Goal: Task Accomplishment & Management: Complete application form

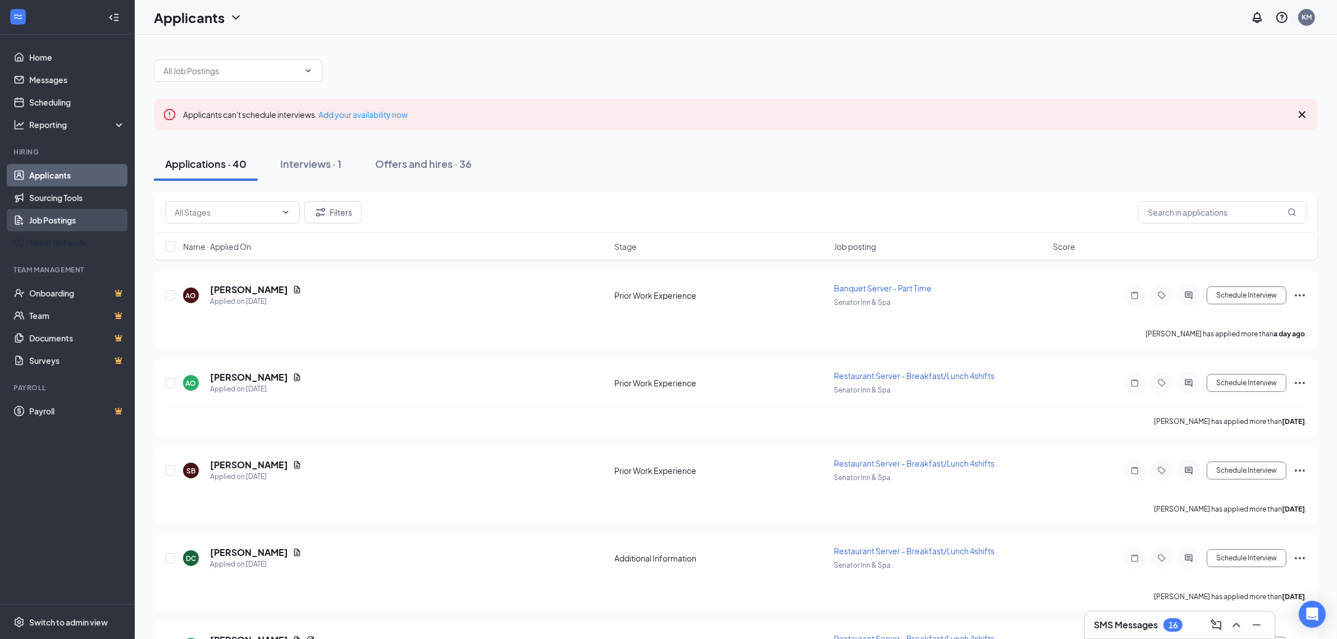
drag, startPoint x: 65, startPoint y: 221, endPoint x: 1233, endPoint y: 205, distance: 1168.4
click at [65, 221] on link "Job Postings" at bounding box center [77, 220] width 96 height 22
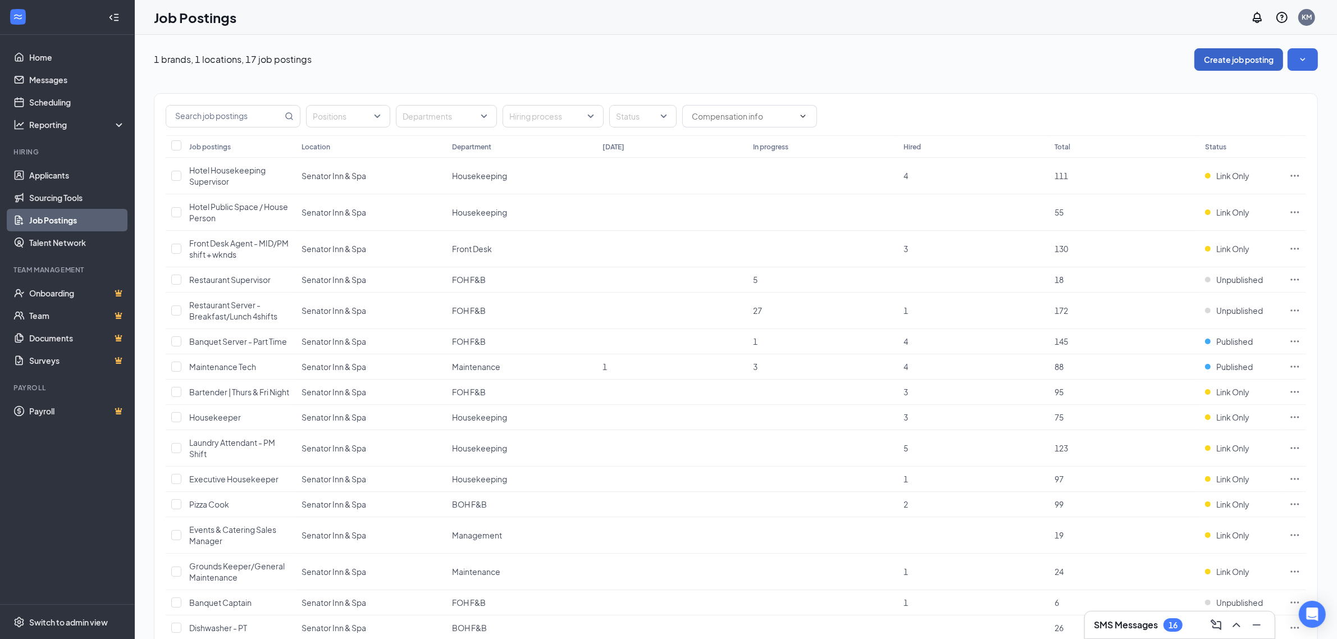
click at [1224, 63] on button "Create job posting" at bounding box center [1238, 59] width 89 height 22
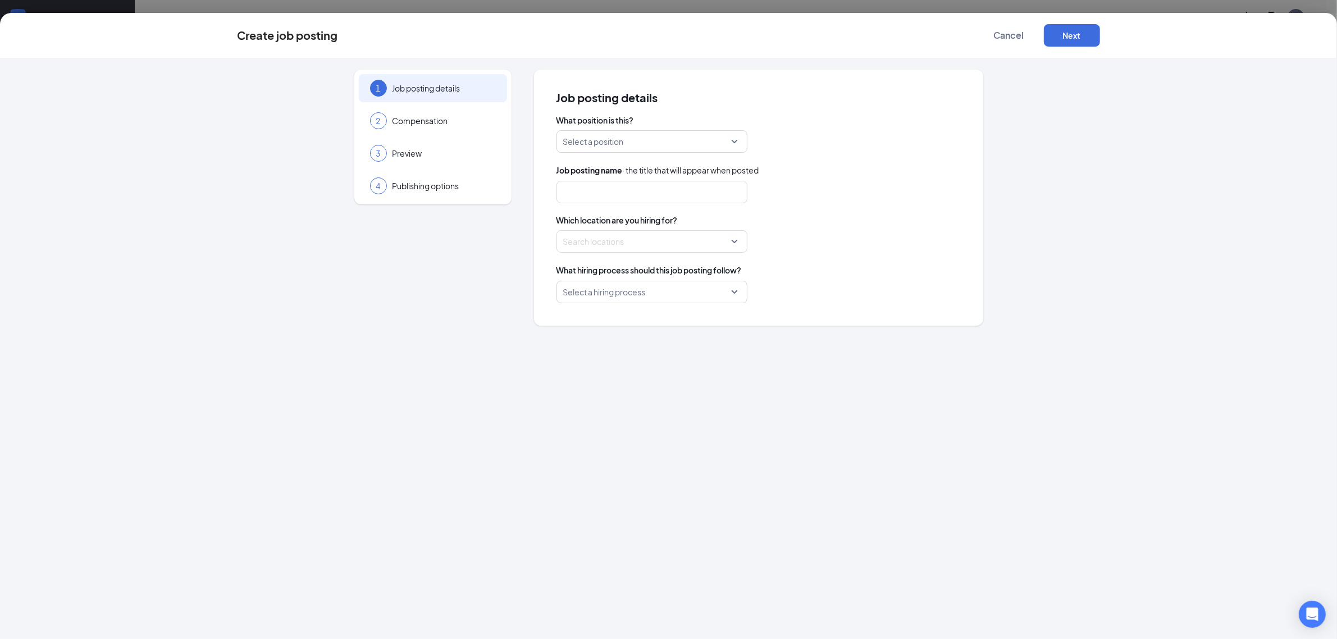
click at [665, 131] on input "search" at bounding box center [648, 141] width 170 height 21
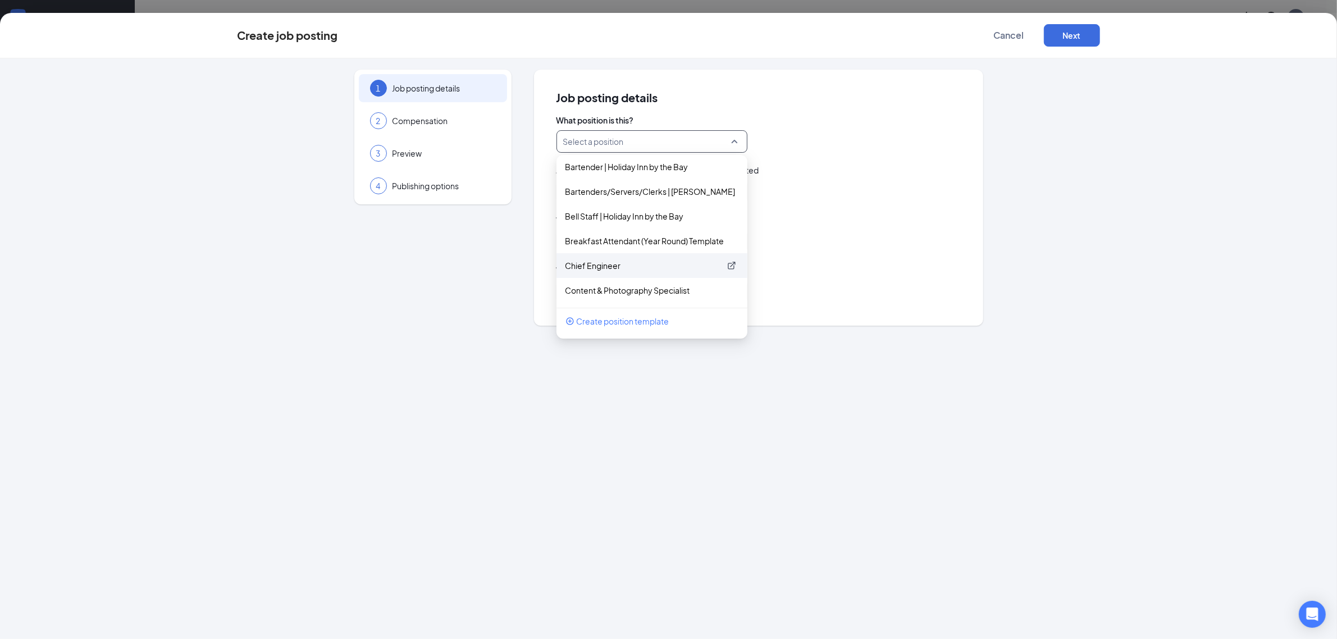
scroll to position [421, 0]
click at [610, 198] on p "Chief Engineer" at bounding box center [642, 195] width 155 height 11
type input "Chief Engineer | Senator Inn and Spa"
click at [682, 248] on div at bounding box center [649, 241] width 170 height 18
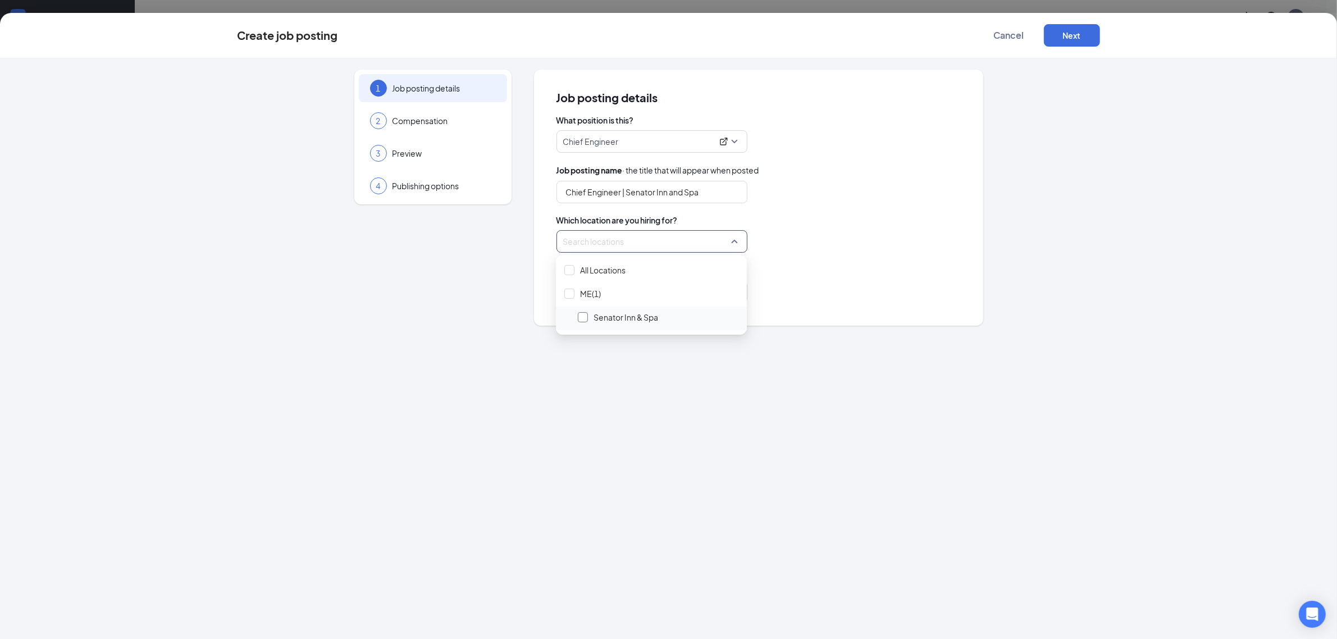
click at [582, 320] on div at bounding box center [583, 317] width 10 height 10
click at [770, 286] on div "Select a hiring process" at bounding box center [758, 292] width 404 height 22
click at [728, 295] on input "search" at bounding box center [648, 291] width 170 height 21
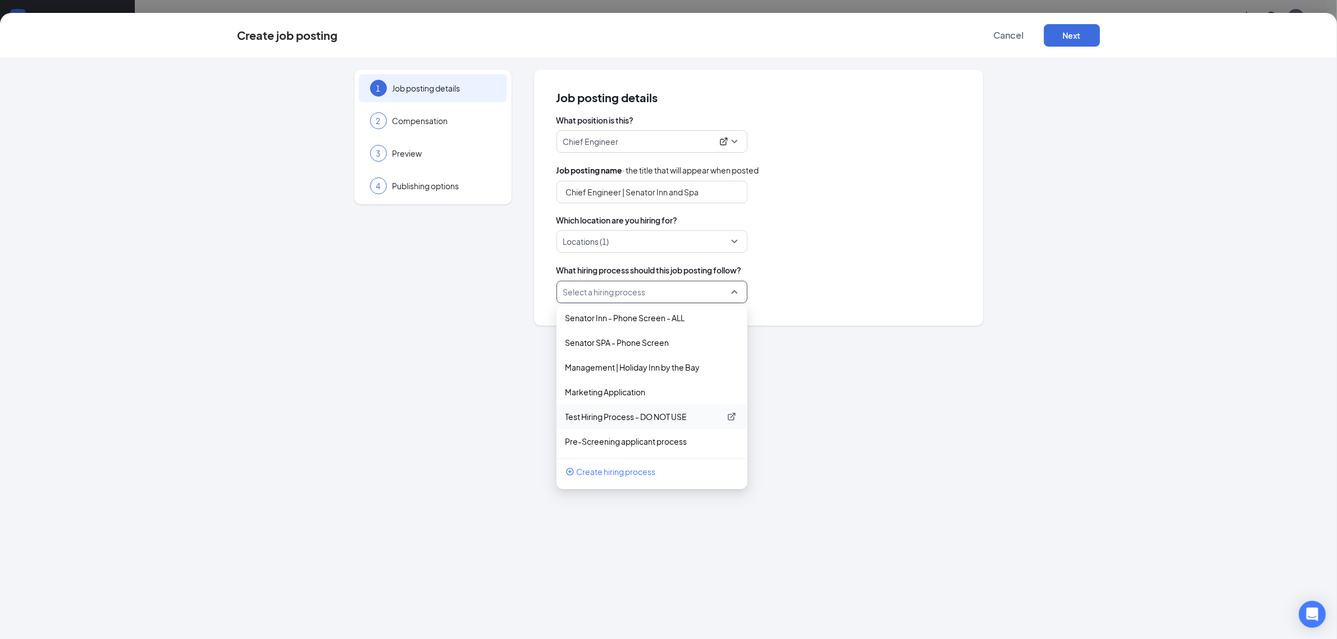
scroll to position [0, 0]
click at [664, 323] on p "General Application - All Positions" at bounding box center [642, 322] width 155 height 11
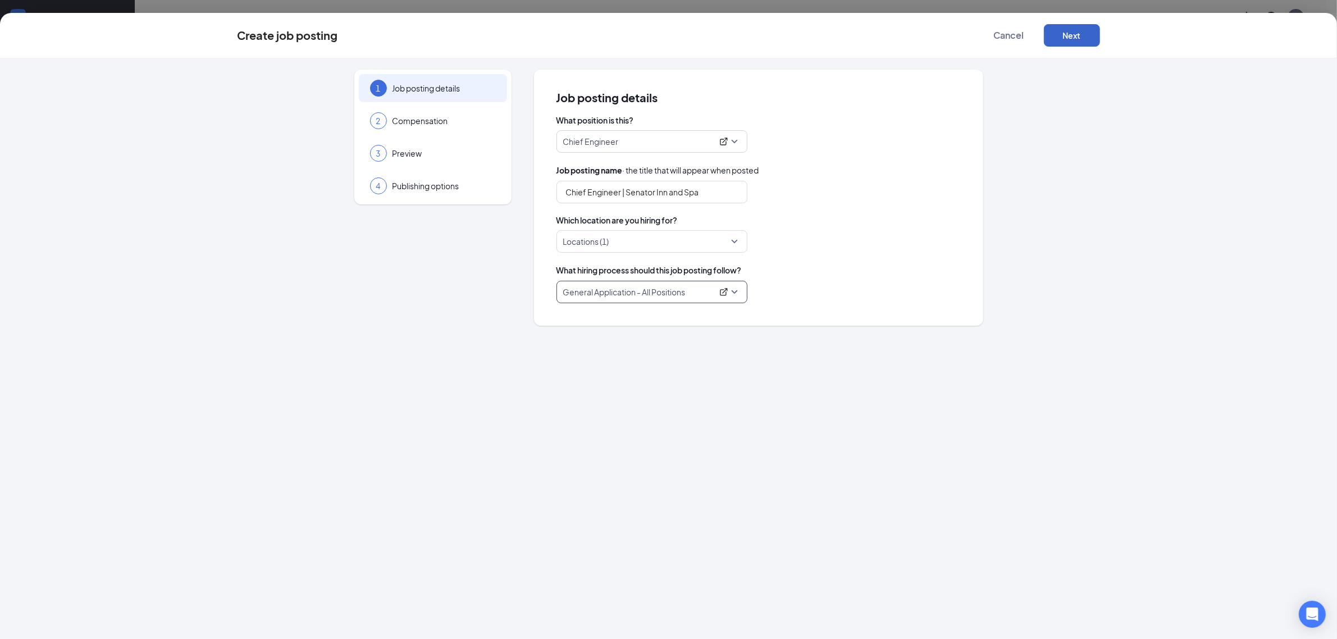
click at [1068, 35] on button "Next" at bounding box center [1072, 35] width 56 height 22
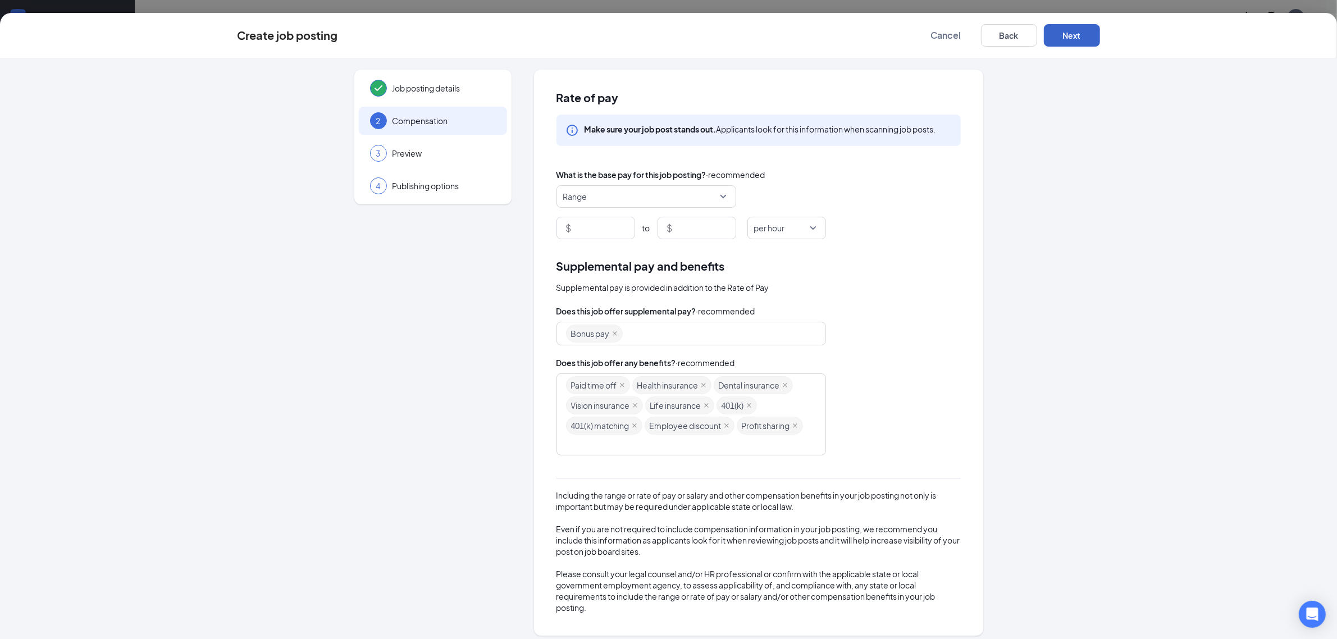
click at [721, 201] on span "Range" at bounding box center [646, 196] width 166 height 21
click at [584, 281] on span "Starting at" at bounding box center [584, 280] width 38 height 12
click at [588, 228] on input at bounding box center [604, 227] width 61 height 21
click at [612, 335] on icon "close" at bounding box center [615, 334] width 6 height 6
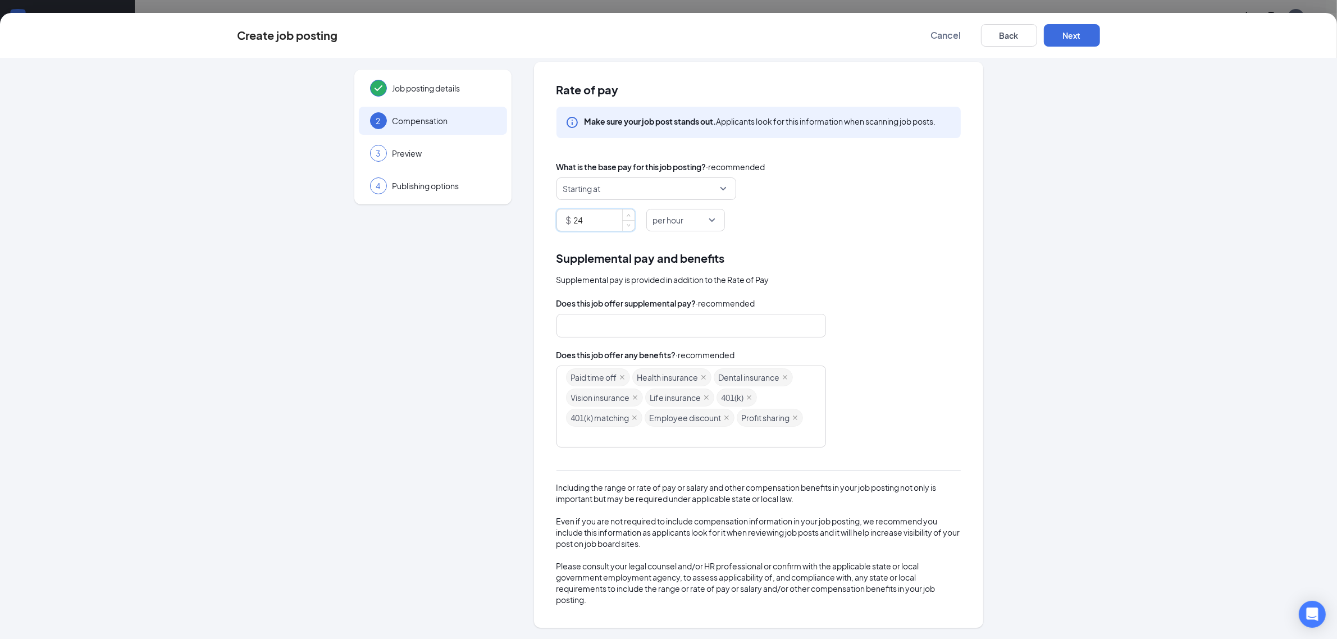
scroll to position [103, 0]
type input "24"
click at [1067, 35] on button "Next" at bounding box center [1072, 35] width 56 height 22
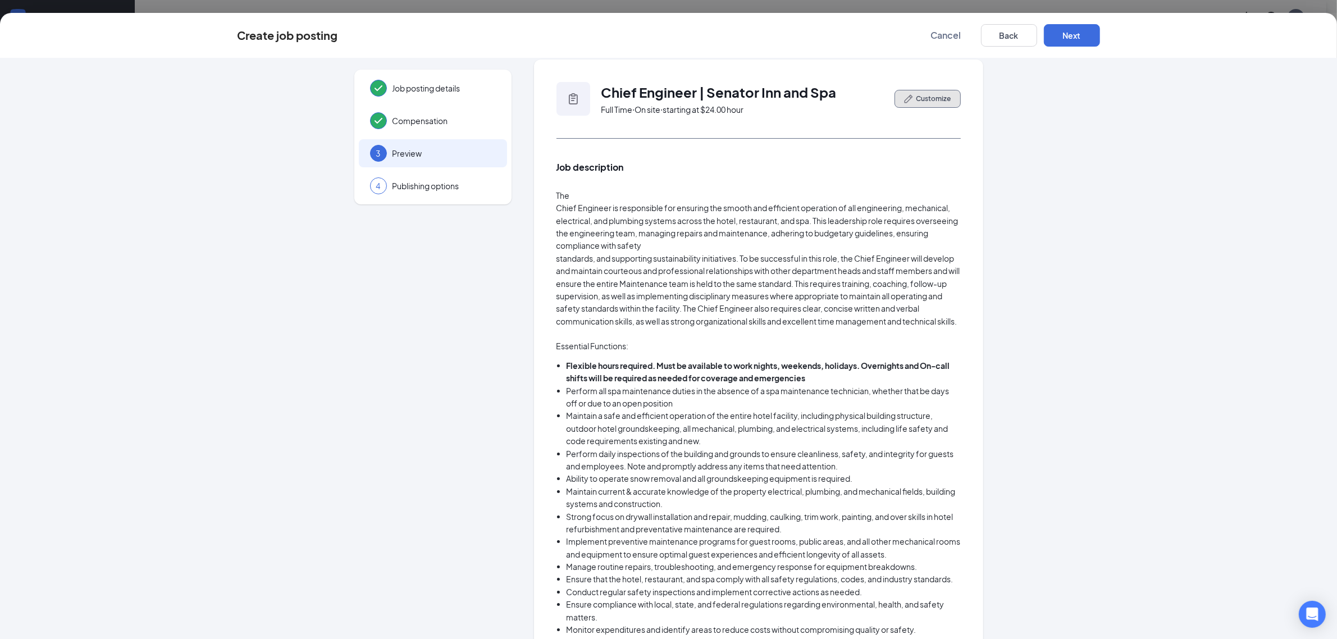
click at [930, 102] on span "Customize" at bounding box center [933, 99] width 35 height 10
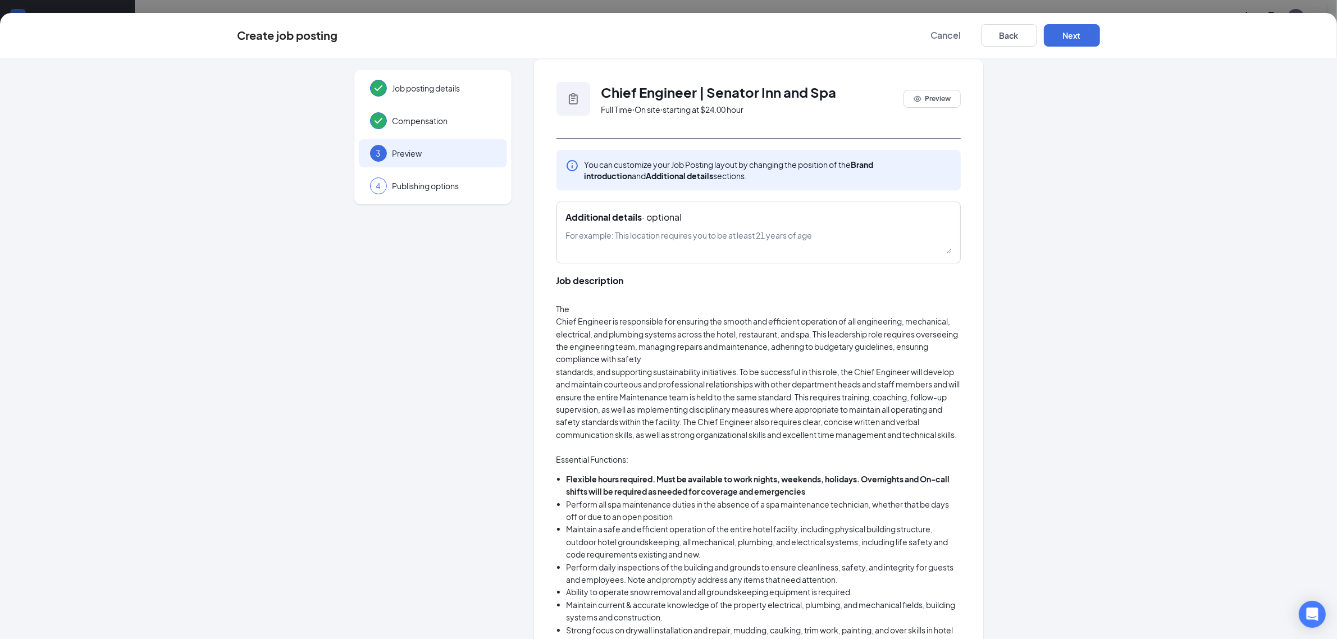
click at [593, 344] on p "Chief Engineer is responsible for ensuring the smooth and efficient operation o…" at bounding box center [758, 340] width 404 height 51
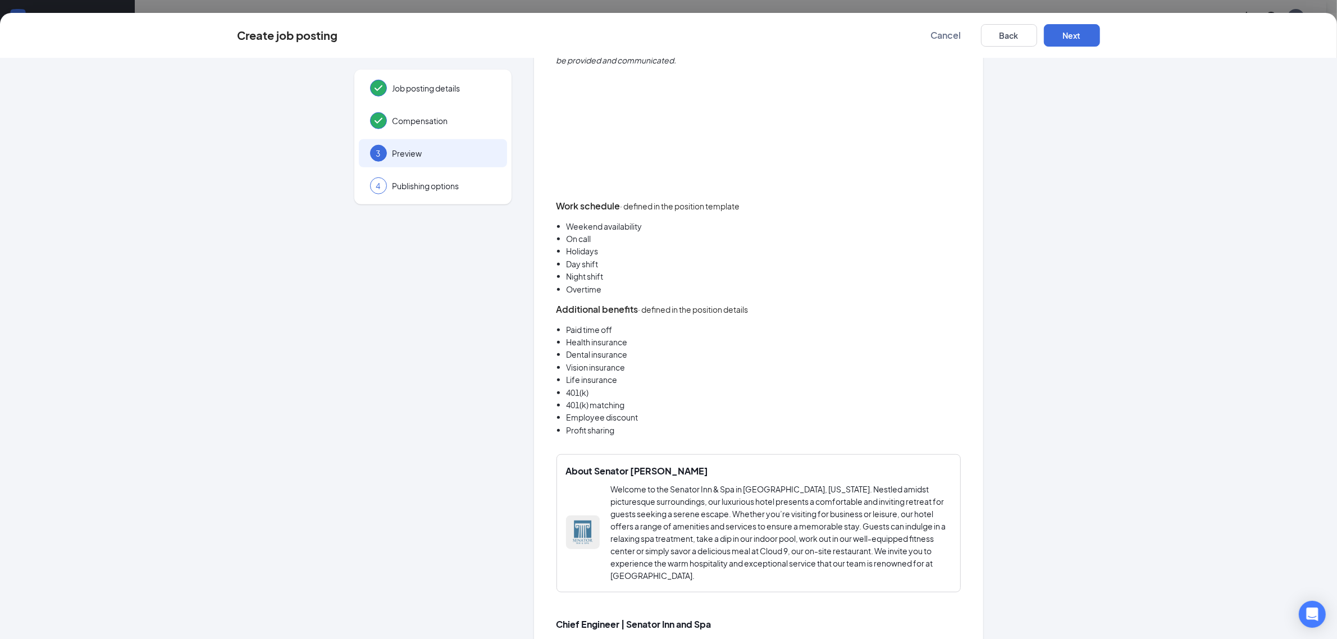
scroll to position [1579, 0]
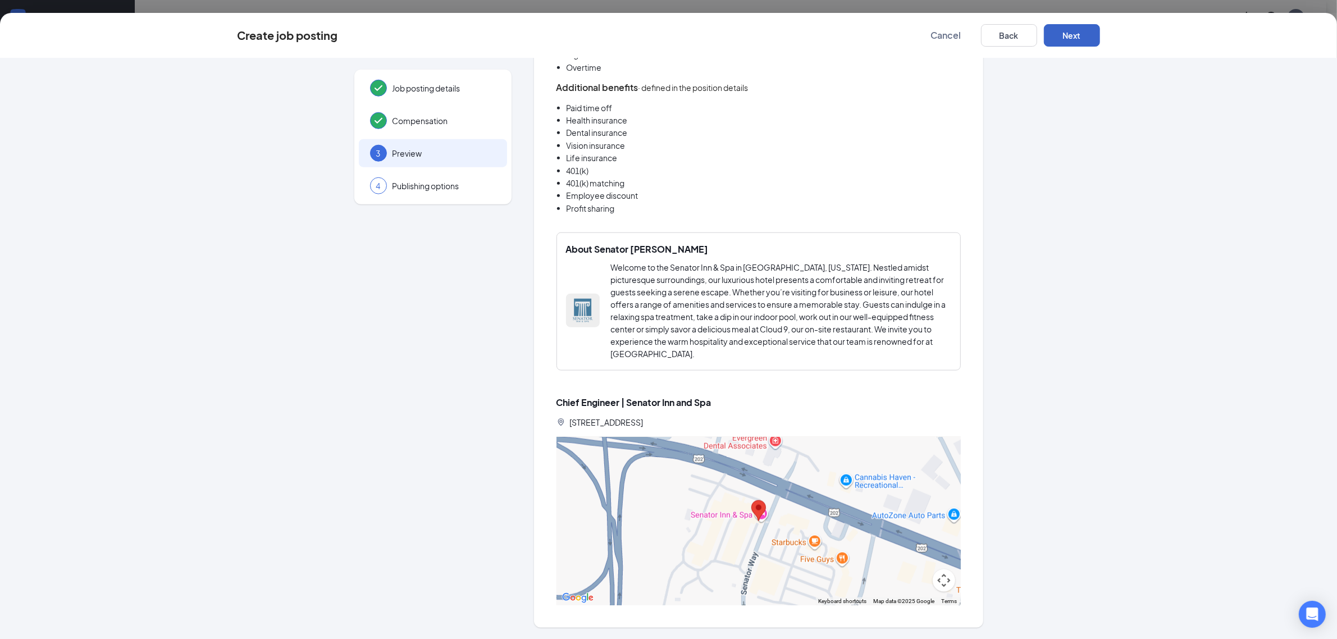
click at [1085, 24] on button "Next" at bounding box center [1072, 35] width 56 height 22
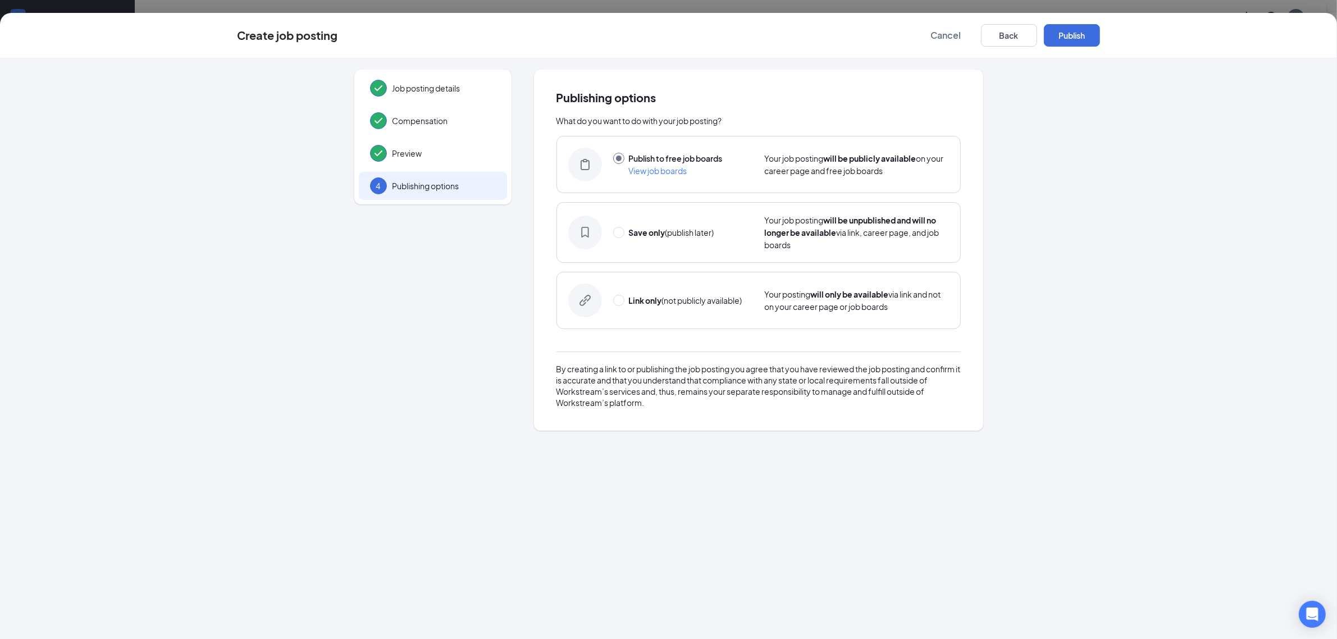
scroll to position [0, 0]
click at [1072, 35] on button "Publish" at bounding box center [1072, 35] width 56 height 22
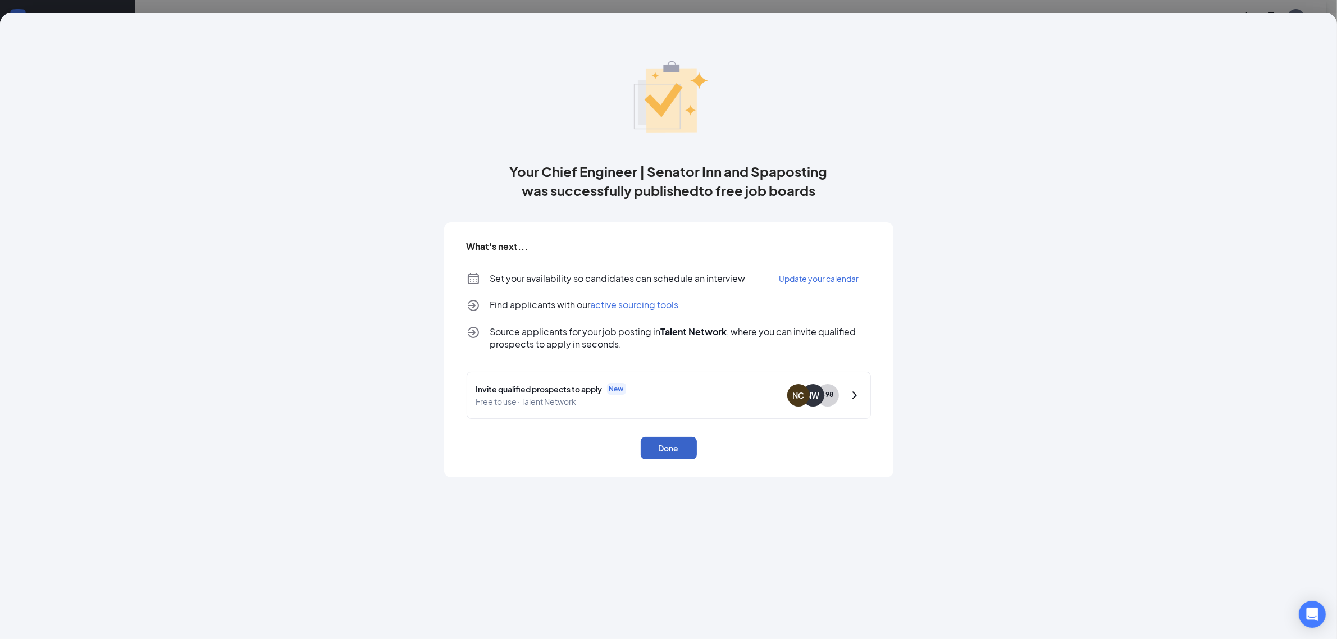
click at [670, 447] on button "Done" at bounding box center [669, 448] width 56 height 22
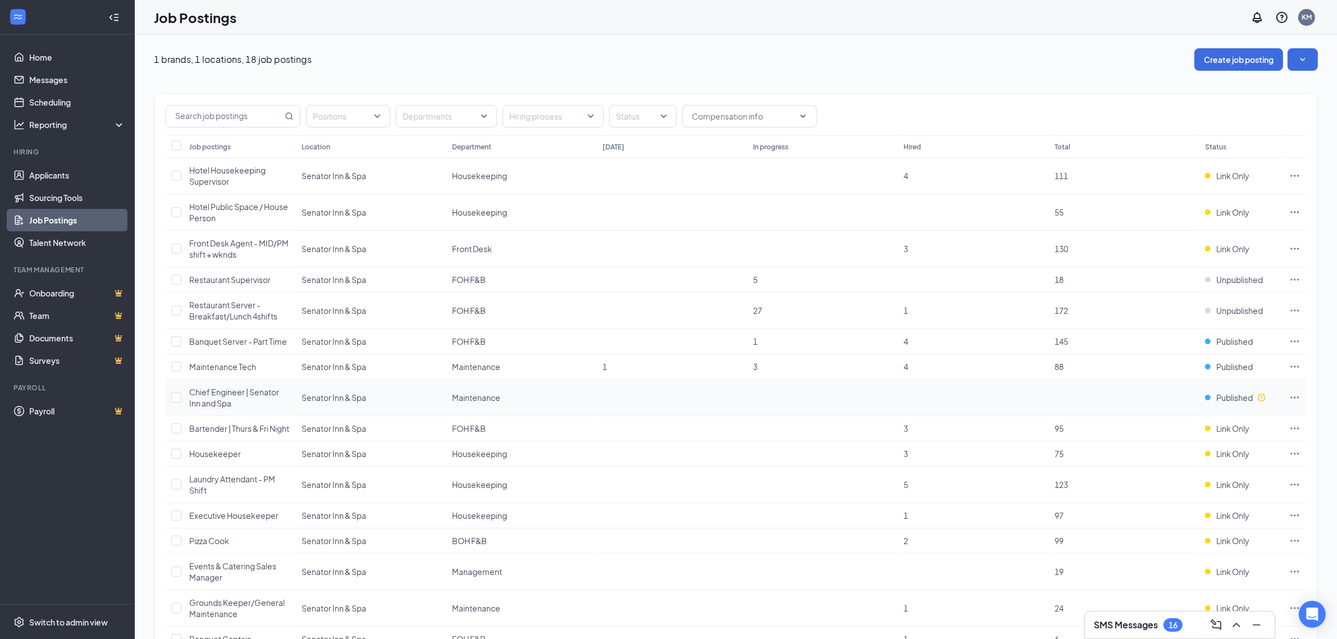
click at [615, 408] on td at bounding box center [672, 398] width 150 height 36
click at [1289, 400] on icon "Ellipses" at bounding box center [1294, 397] width 11 height 11
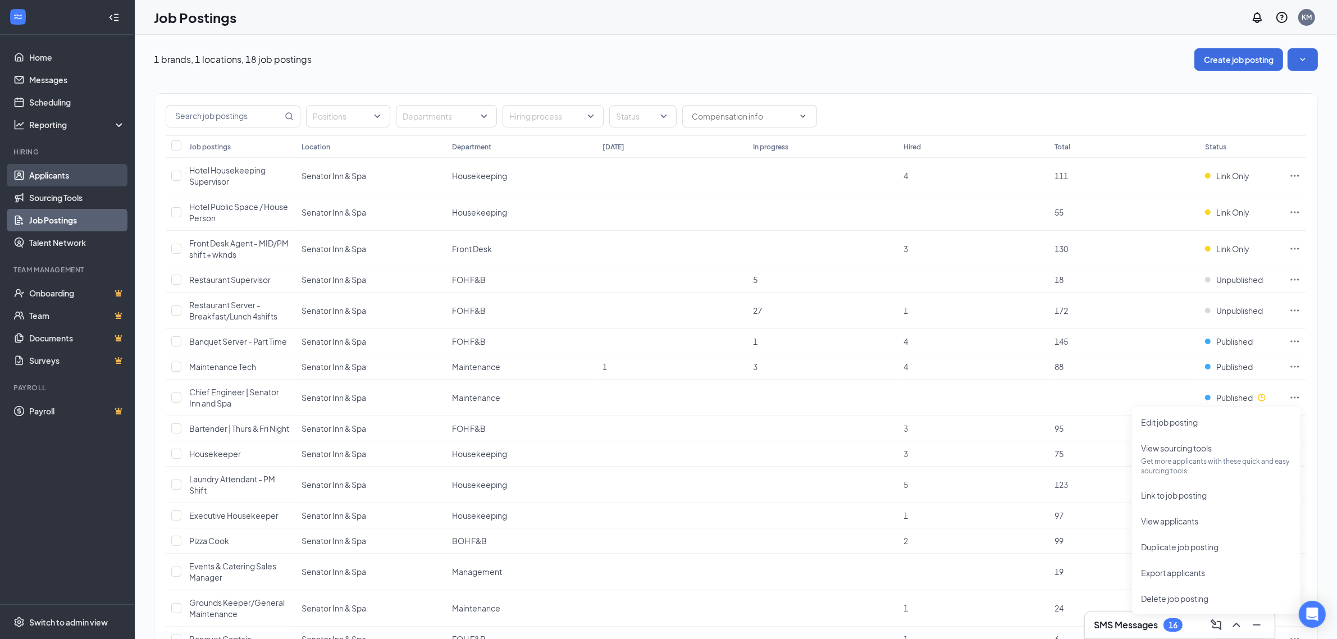
click at [71, 172] on link "Applicants" at bounding box center [77, 175] width 96 height 22
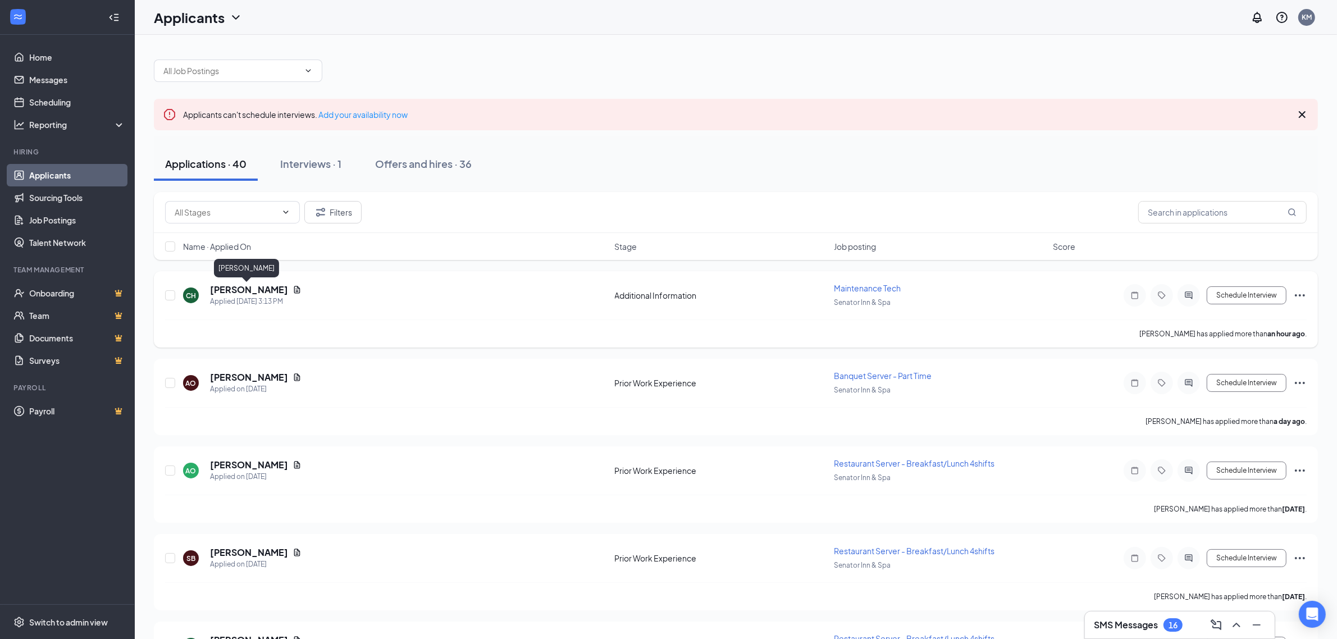
click at [264, 288] on h5 "CHASE HIGGINS" at bounding box center [249, 290] width 78 height 12
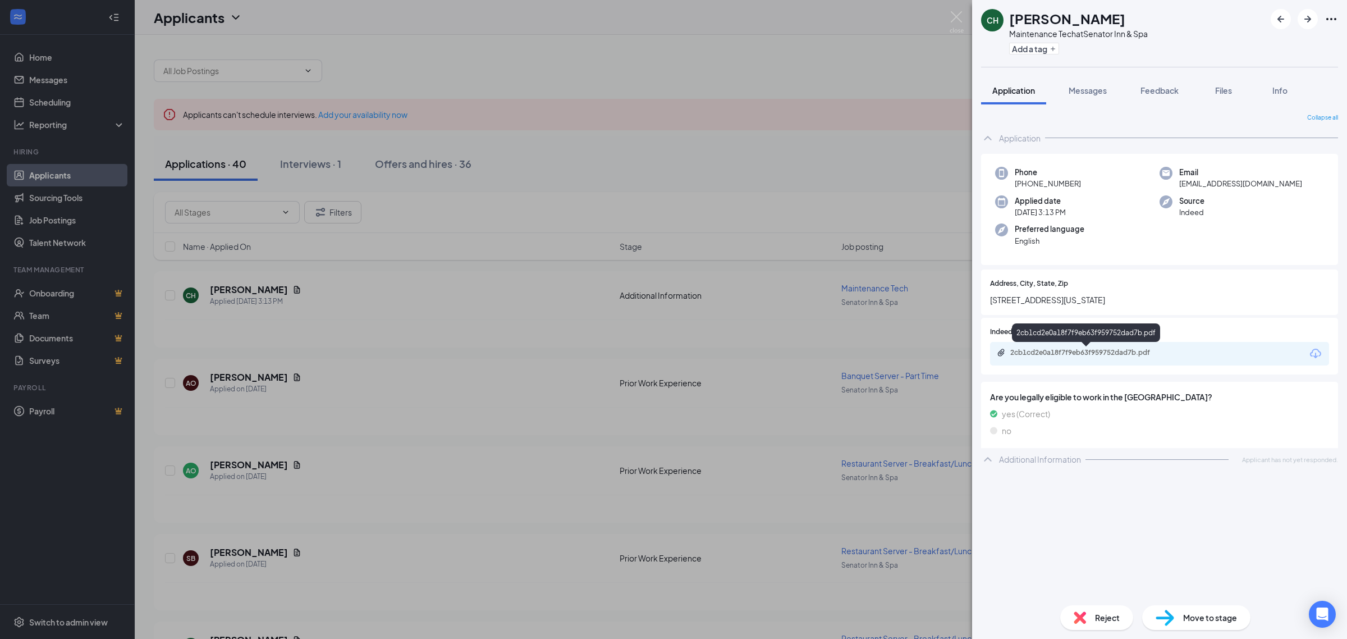
click at [1169, 351] on div "2cb1cd2e0a18f7f9eb63f959752dad7b.pdf" at bounding box center [1088, 352] width 182 height 9
click at [1089, 94] on span "Messages" at bounding box center [1088, 90] width 38 height 10
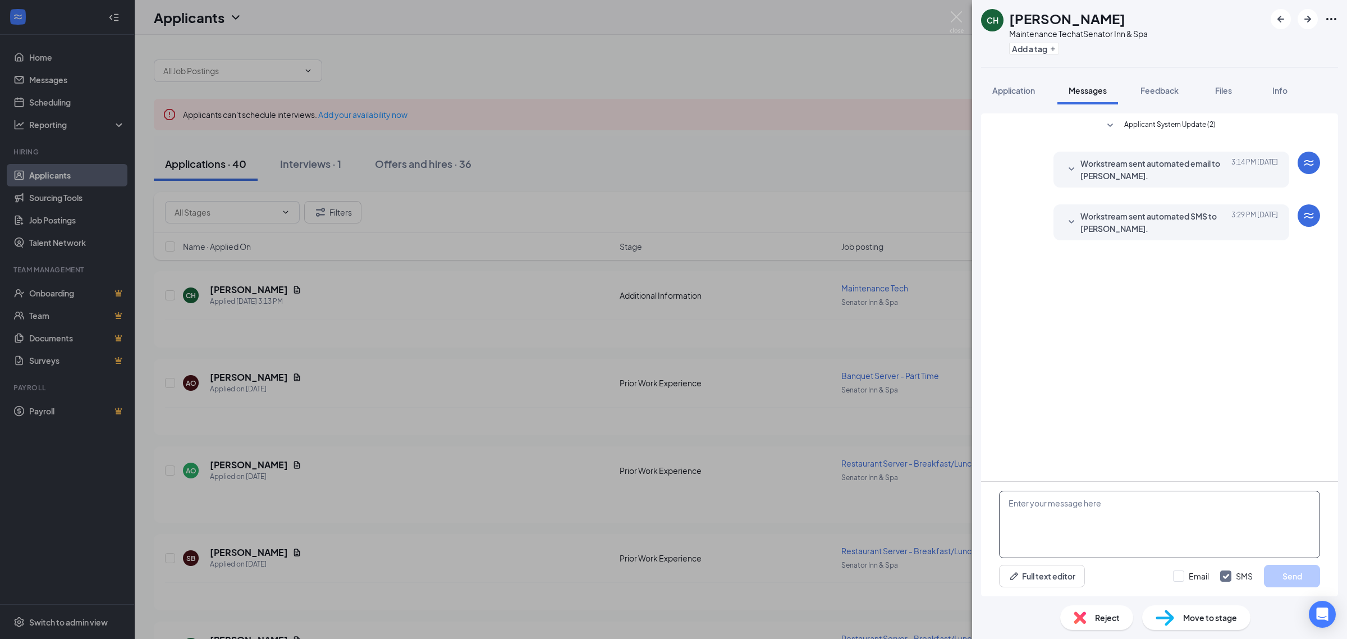
click at [1111, 518] on textarea at bounding box center [1159, 524] width 321 height 67
click at [1068, 225] on icon "SmallChevronDown" at bounding box center [1071, 222] width 13 height 13
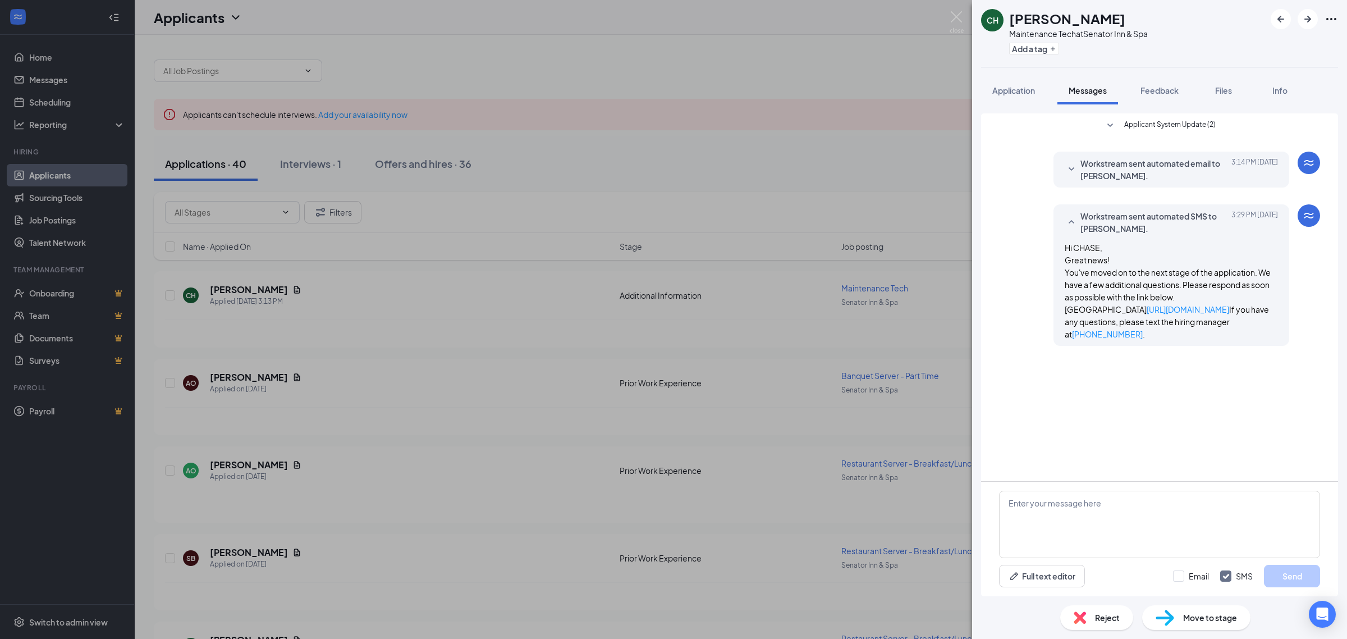
click at [1070, 220] on icon "SmallChevronUp" at bounding box center [1071, 222] width 13 height 13
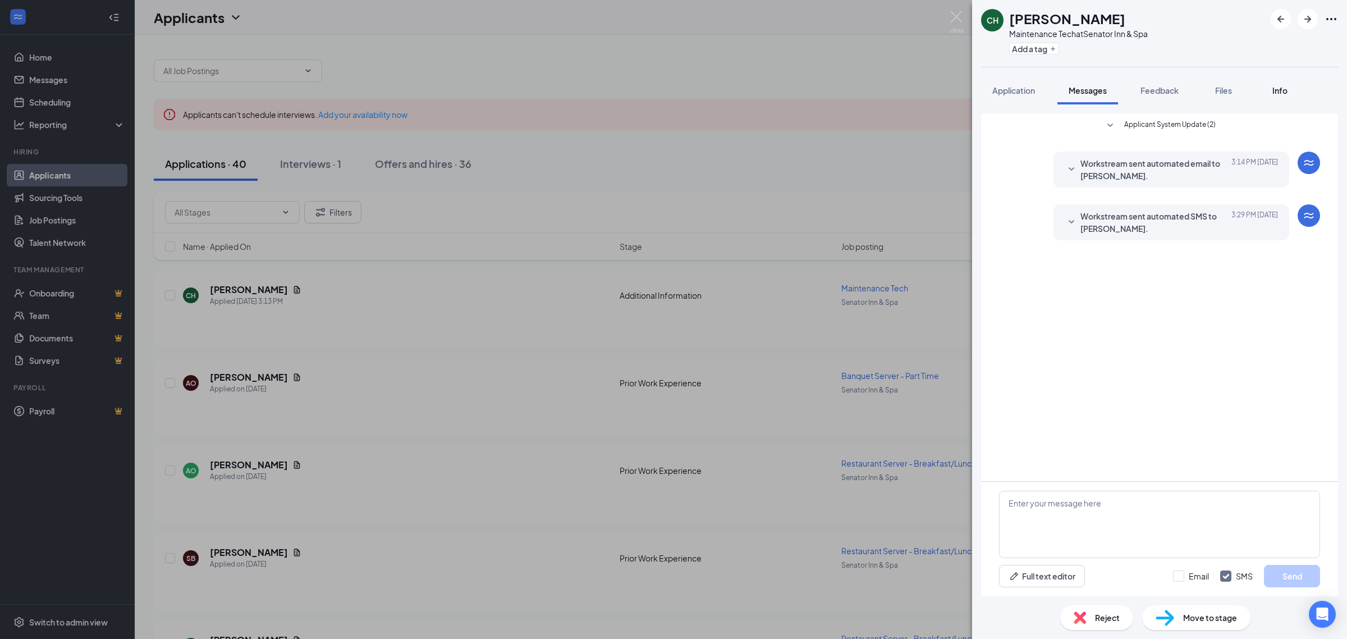
click at [1283, 94] on span "Info" at bounding box center [1280, 90] width 15 height 10
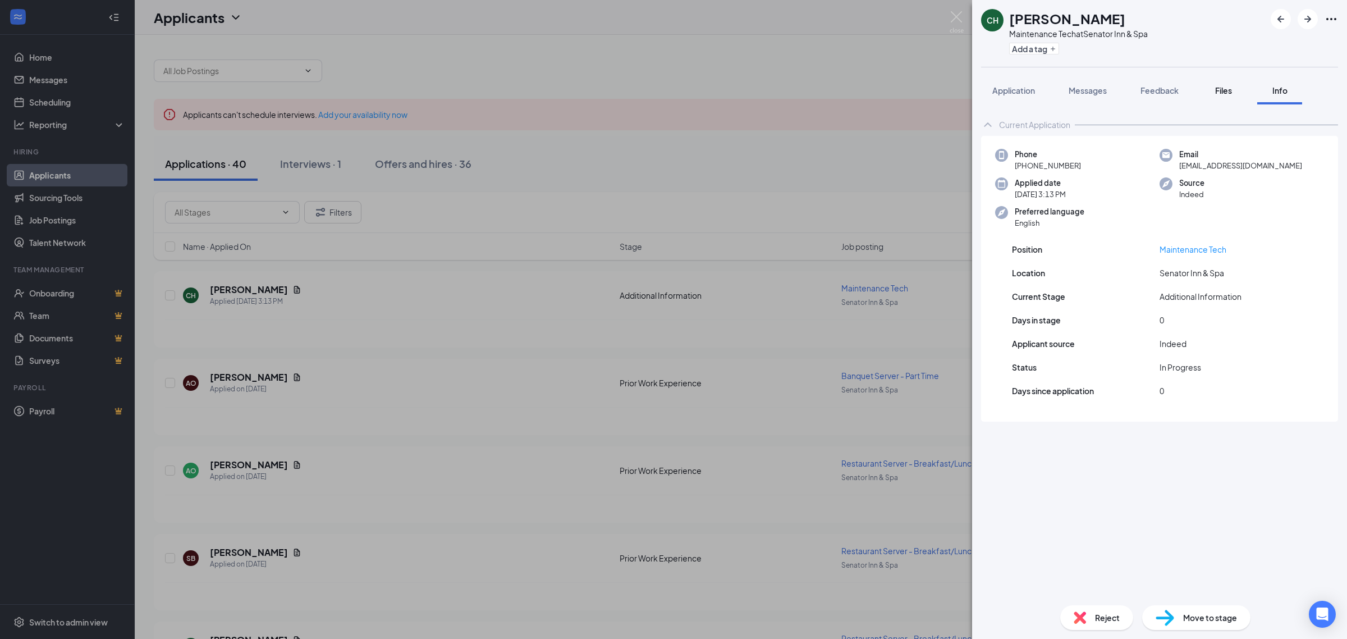
click at [1217, 89] on span "Files" at bounding box center [1223, 90] width 17 height 10
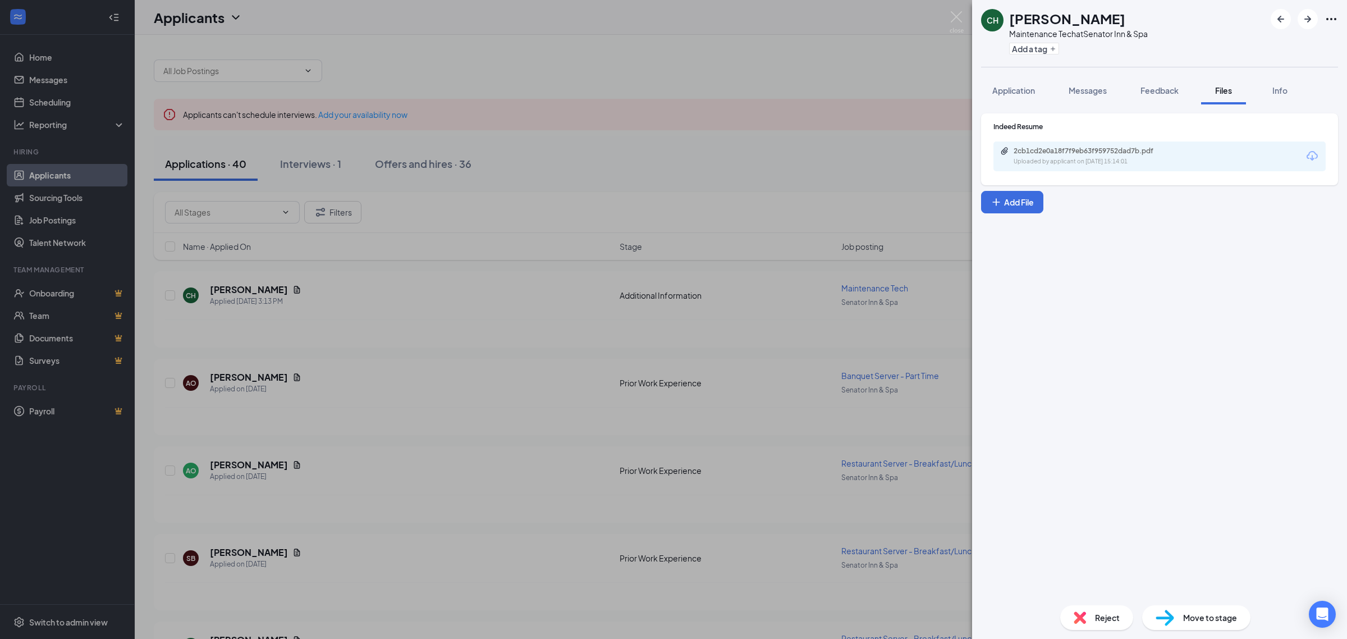
click at [1335, 12] on div at bounding box center [1304, 19] width 67 height 20
click at [1334, 14] on icon "Ellipses" at bounding box center [1331, 18] width 13 height 13
click at [1309, 45] on link "View full application" at bounding box center [1270, 43] width 121 height 11
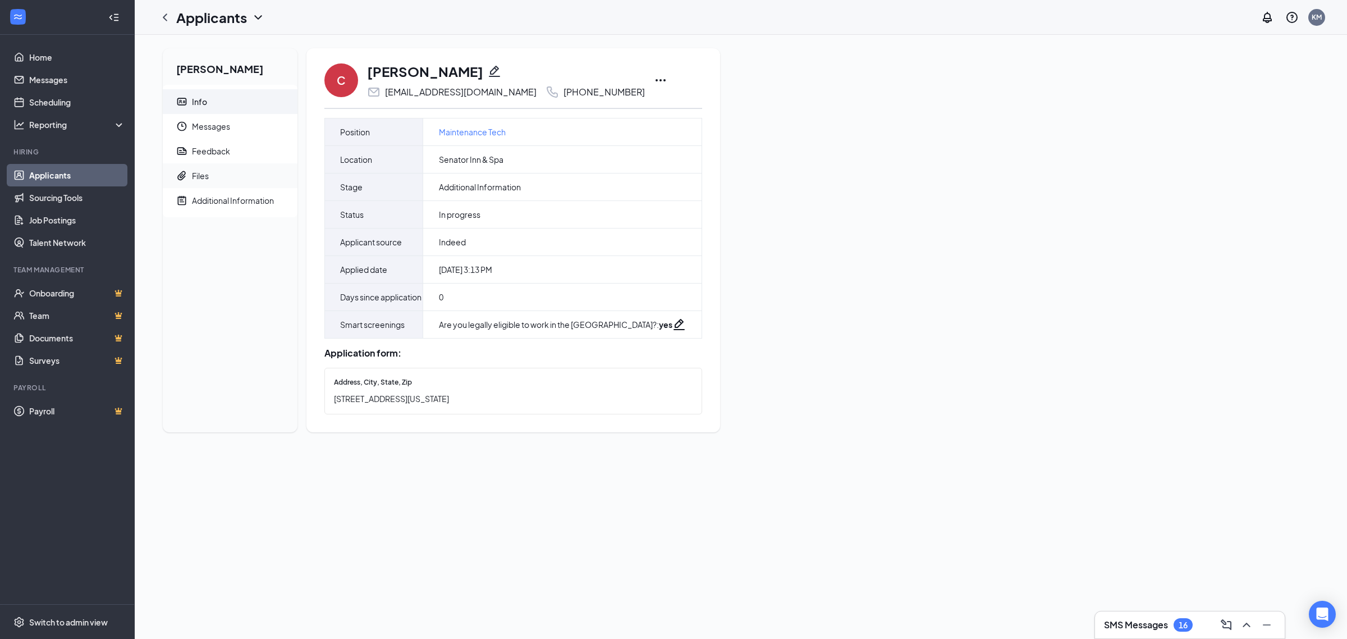
click at [234, 176] on span "Files" at bounding box center [240, 175] width 97 height 25
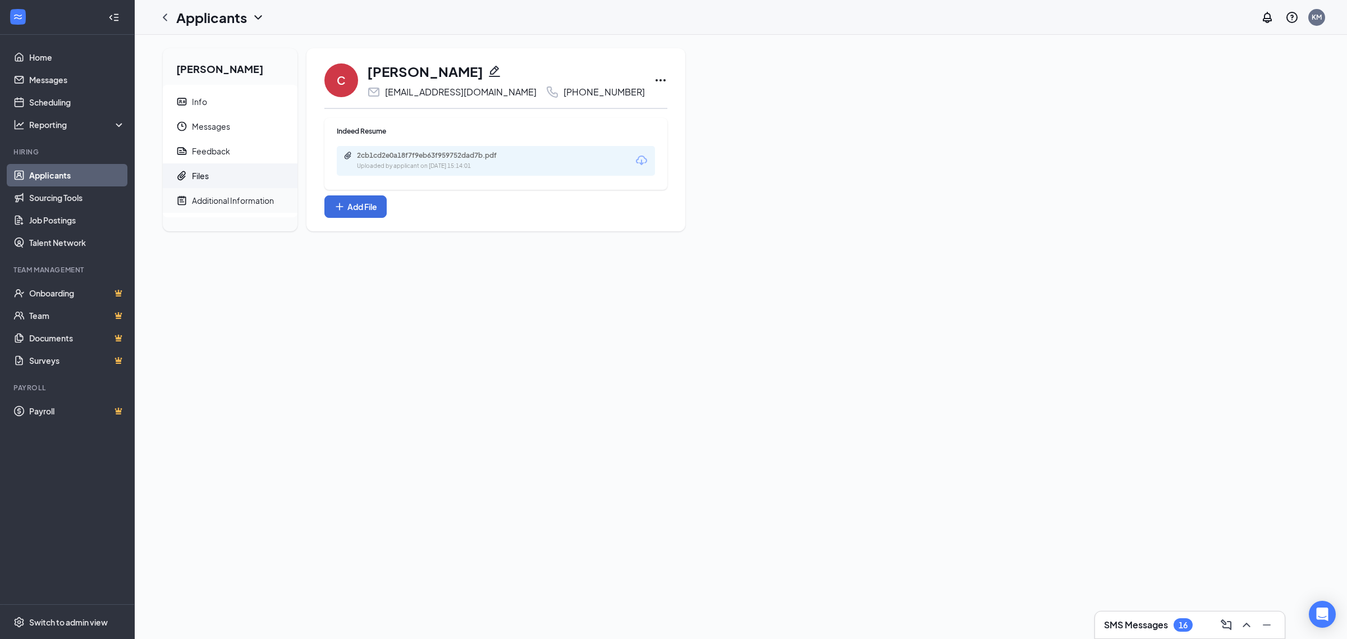
click at [230, 208] on span "Additional Information" at bounding box center [240, 200] width 97 height 25
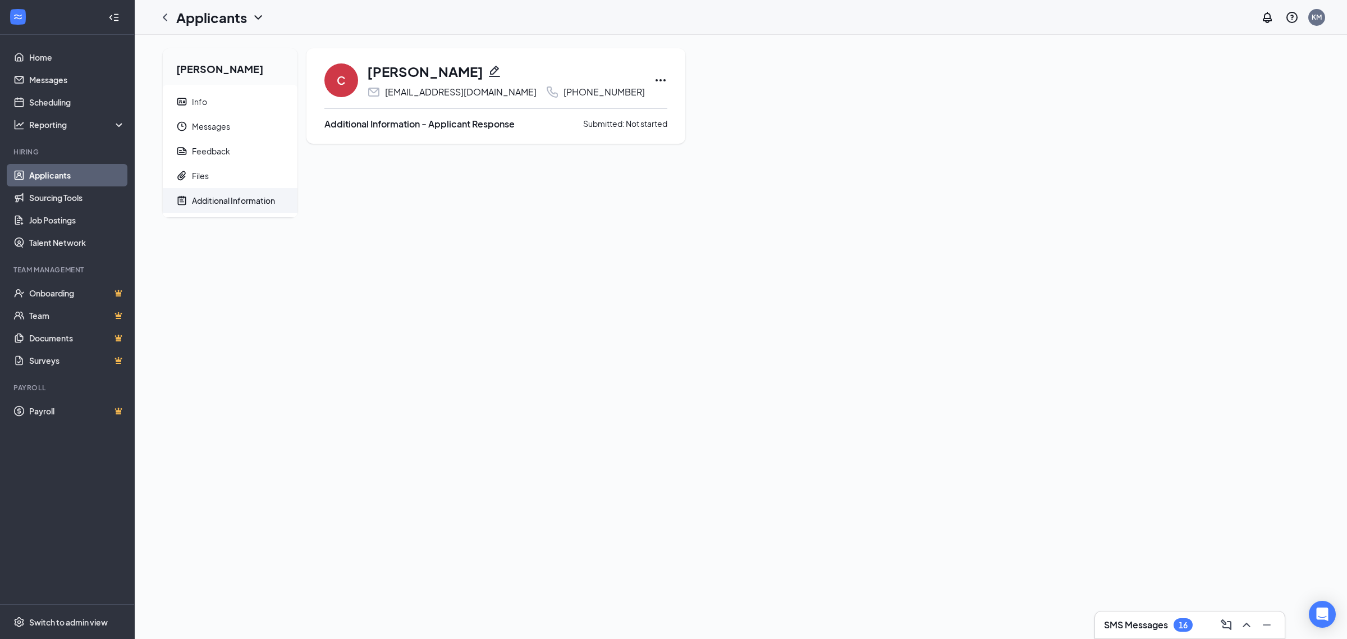
click at [654, 83] on icon "Ellipses" at bounding box center [660, 80] width 13 height 13
